Goal: Task Accomplishment & Management: Manage account settings

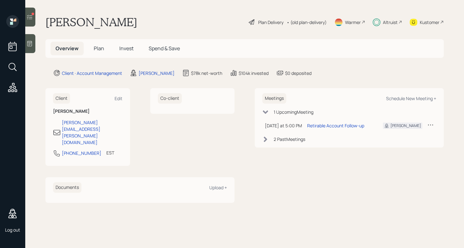
click at [32, 16] on icon at bounding box center [30, 17] width 6 height 6
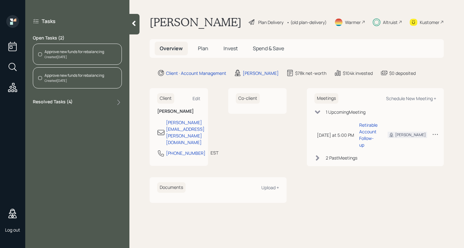
click at [203, 50] on span "Plan" at bounding box center [203, 48] width 10 height 7
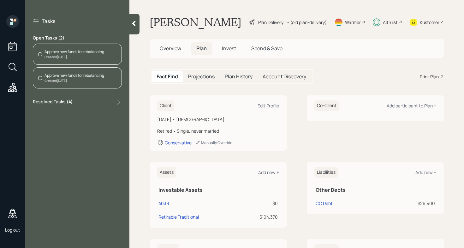
click at [264, 47] on span "Spend & Save" at bounding box center [266, 48] width 31 height 7
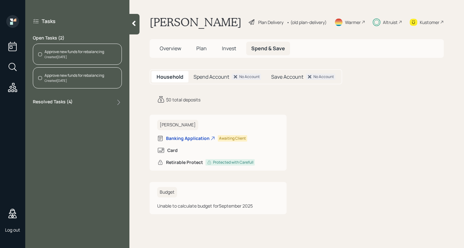
click at [232, 47] on span "Invest" at bounding box center [229, 48] width 14 height 7
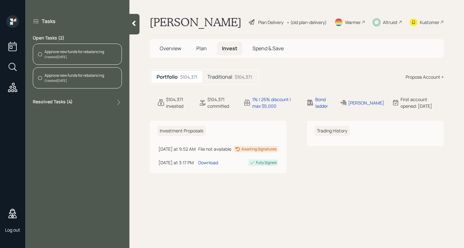
click at [96, 53] on div "Approve new funds for rebalancing" at bounding box center [75, 52] width 60 height 6
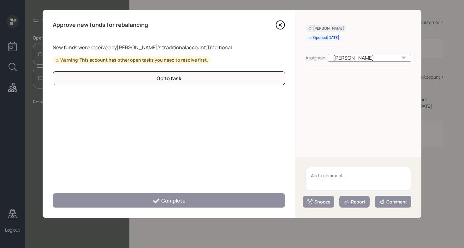
click at [282, 24] on icon at bounding box center [280, 24] width 9 height 9
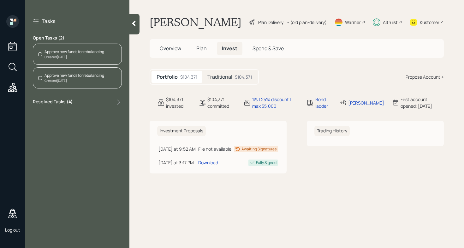
click at [75, 50] on div "Approve new funds for rebalancing" at bounding box center [75, 52] width 60 height 6
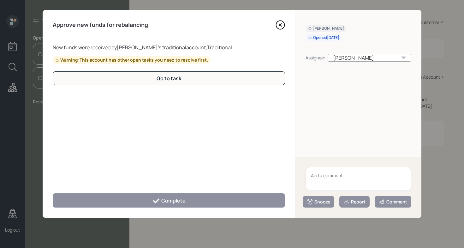
click at [281, 25] on icon at bounding box center [280, 24] width 9 height 9
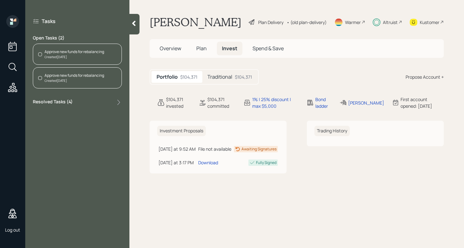
click at [81, 79] on div "Created 2 days ago" at bounding box center [75, 80] width 60 height 5
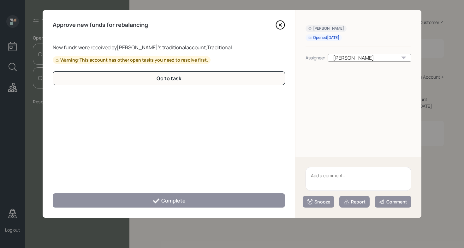
click at [281, 24] on icon at bounding box center [280, 25] width 3 height 3
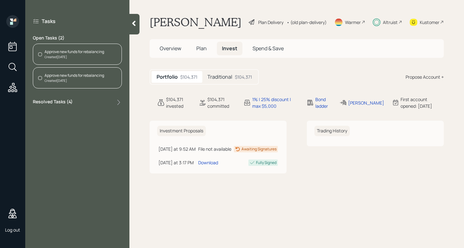
click at [64, 106] on label "Resolved Tasks ( 4 )" at bounding box center [53, 102] width 40 height 8
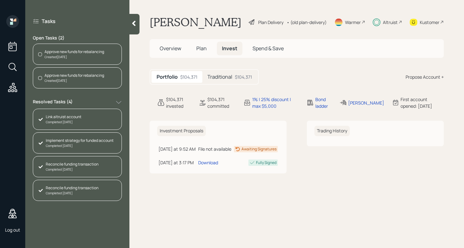
click at [72, 101] on label "Resolved Tasks ( 4 )" at bounding box center [53, 102] width 40 height 8
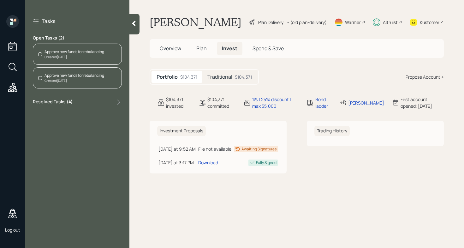
click at [93, 52] on div "Approve new funds for rebalancing" at bounding box center [75, 52] width 60 height 6
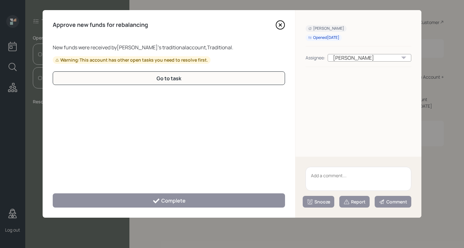
click at [279, 26] on icon at bounding box center [280, 24] width 9 height 9
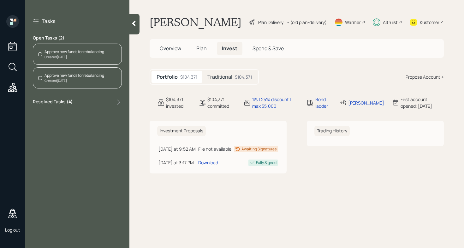
click at [93, 75] on div "Approve new funds for rebalancing" at bounding box center [75, 76] width 60 height 6
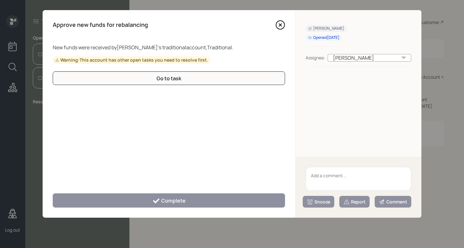
click at [279, 25] on icon at bounding box center [280, 24] width 9 height 9
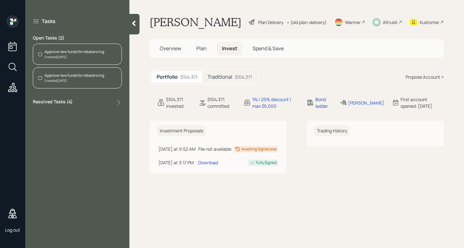
click at [234, 75] on div "Traditional $104,371" at bounding box center [229, 77] width 55 height 12
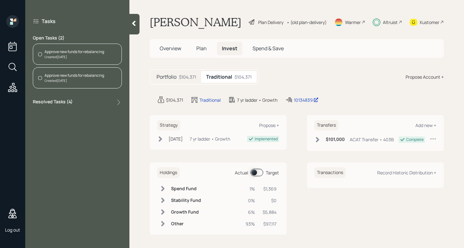
click at [76, 79] on div "Created 2 days ago" at bounding box center [75, 80] width 60 height 5
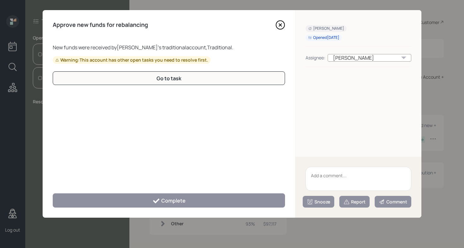
click at [279, 22] on icon at bounding box center [280, 24] width 9 height 9
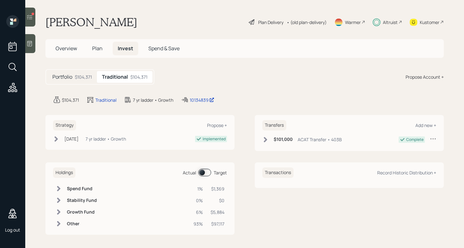
click at [33, 22] on div at bounding box center [30, 17] width 10 height 19
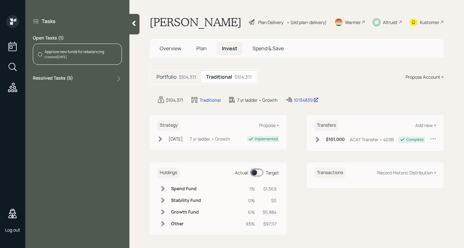
click at [88, 51] on div "Approve new funds for rebalancing" at bounding box center [75, 52] width 60 height 6
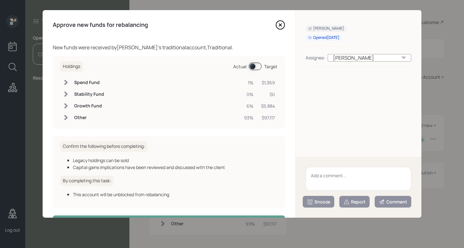
click at [276, 25] on icon at bounding box center [280, 24] width 9 height 9
